Goal: Information Seeking & Learning: Learn about a topic

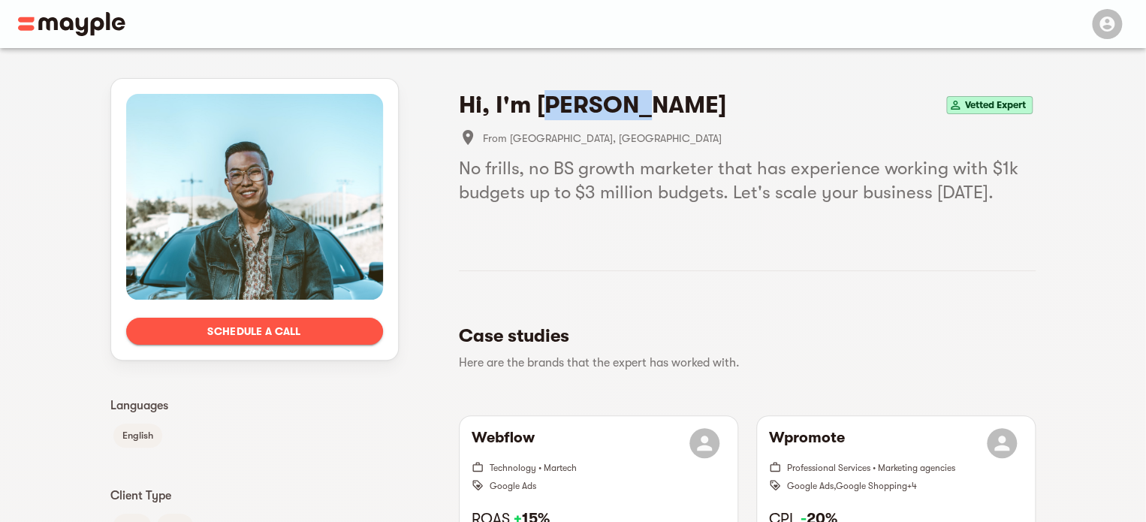
drag, startPoint x: 544, startPoint y: 103, endPoint x: 624, endPoint y: 110, distance: 80.7
click at [624, 110] on h4 "Hi, I'm [PERSON_NAME]" at bounding box center [592, 105] width 267 height 30
click at [624, 110] on h4 "Hi, I'm Austin L." at bounding box center [592, 105] width 267 height 30
drag, startPoint x: 624, startPoint y: 104, endPoint x: 535, endPoint y: 103, distance: 89.4
click at [535, 103] on h4 "Hi, I'm Austin L." at bounding box center [592, 105] width 267 height 30
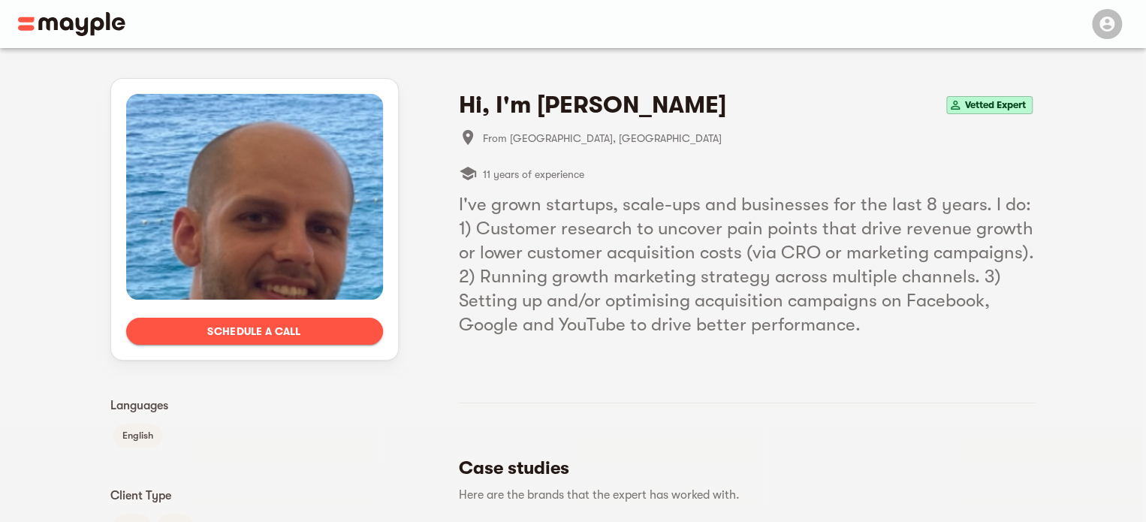
click at [998, 106] on span "Vetted Expert" at bounding box center [995, 105] width 73 height 18
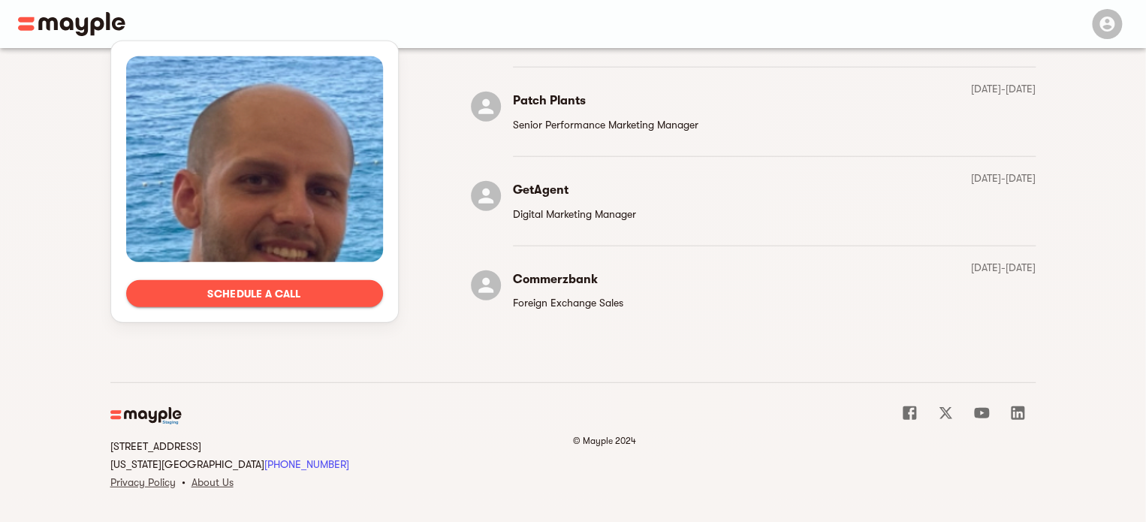
scroll to position [1859, 0]
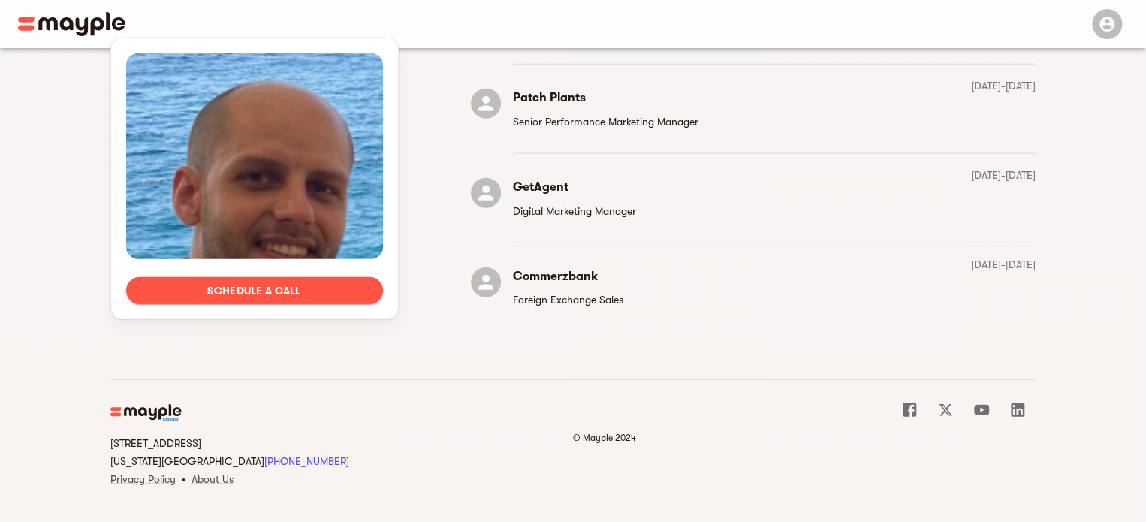
click at [1012, 405] on icon at bounding box center [1018, 410] width 14 height 14
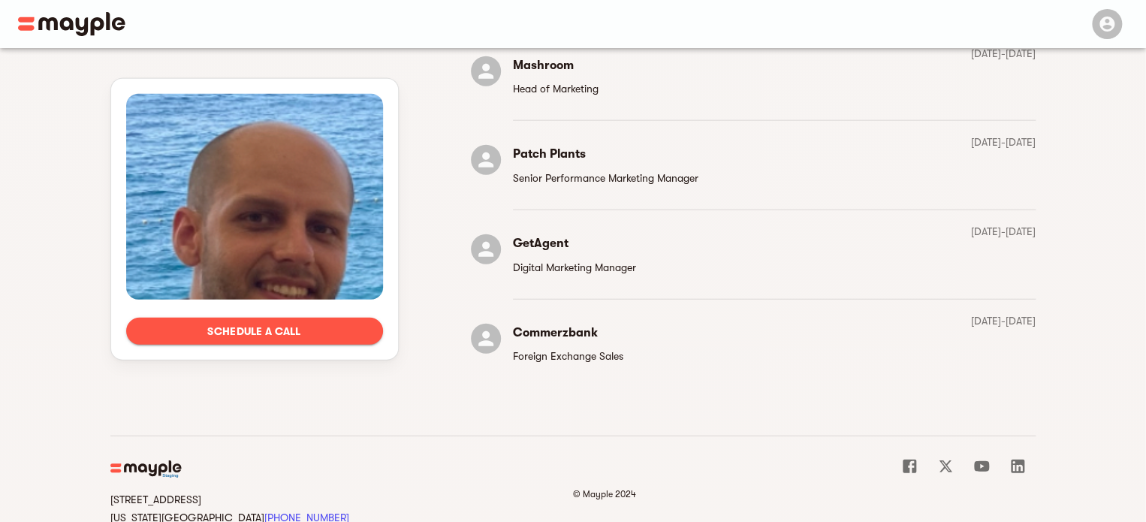
scroll to position [1503, 0]
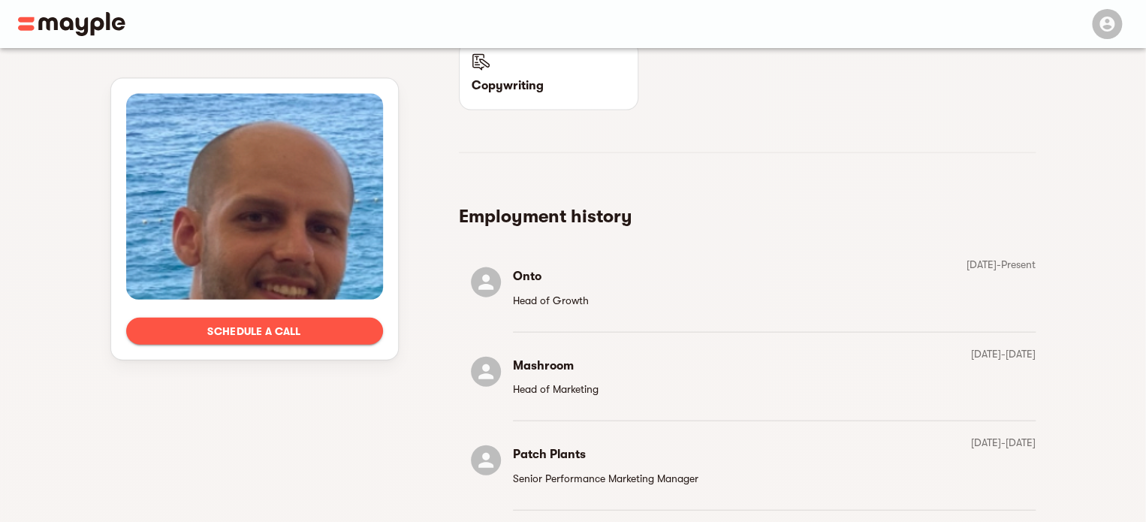
click at [521, 270] on h6 "Onto" at bounding box center [551, 276] width 76 height 21
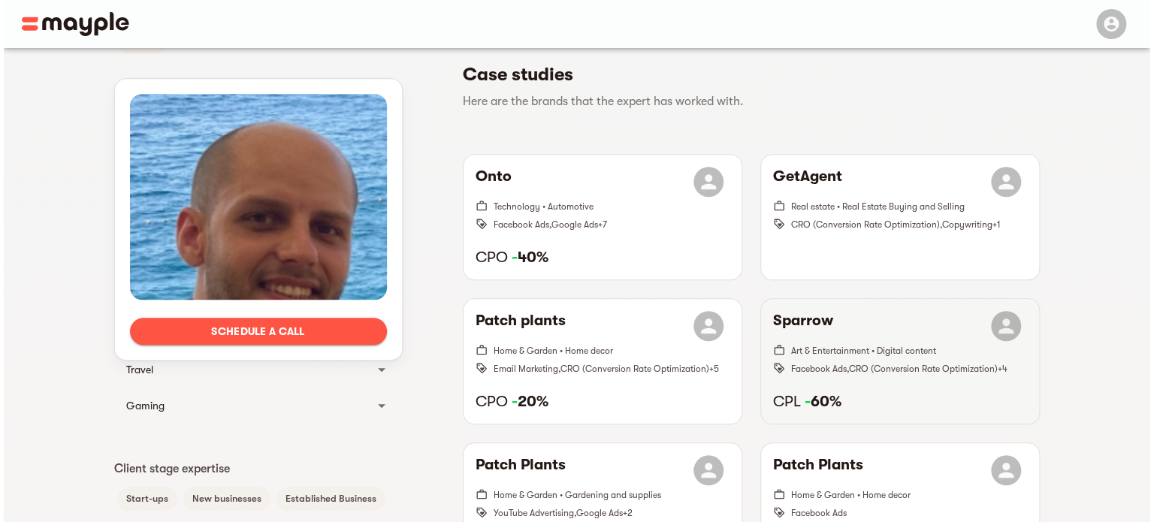
scroll to position [432, 0]
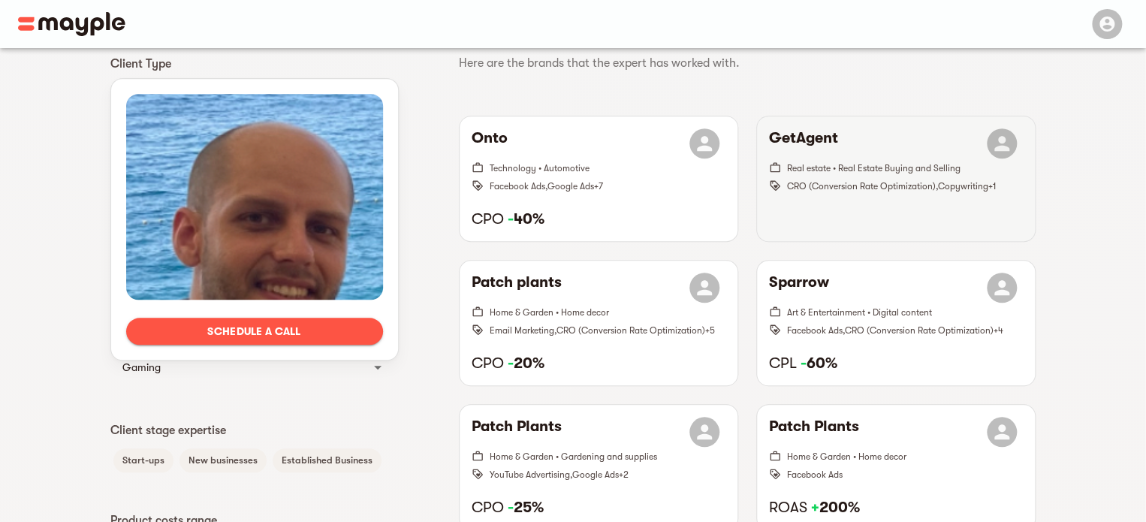
click at [868, 177] on span "CRO (Conversion Rate Optimization) , Copywriting + 1" at bounding box center [905, 186] width 236 height 18
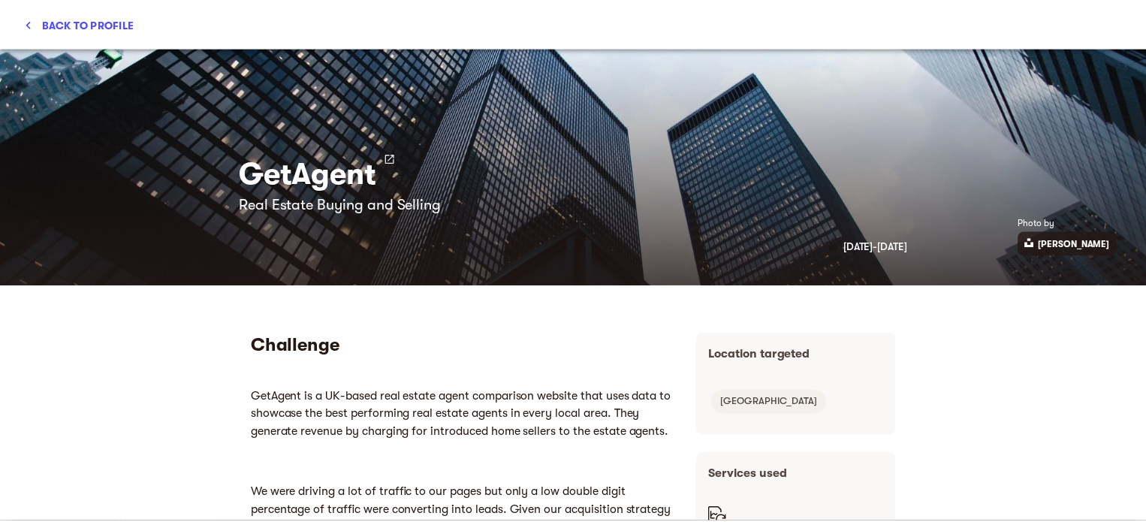
scroll to position [0, 0]
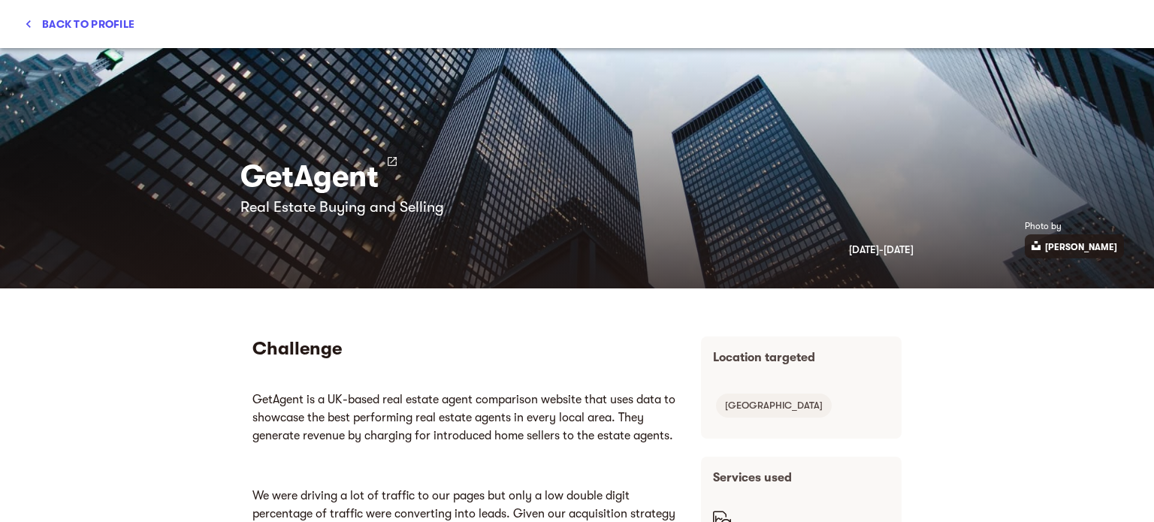
click at [18, 17] on div "Back to profile" at bounding box center [577, 24] width 1154 height 48
click at [23, 19] on icon "button" at bounding box center [28, 24] width 15 height 15
